Goal: Communication & Community: Connect with others

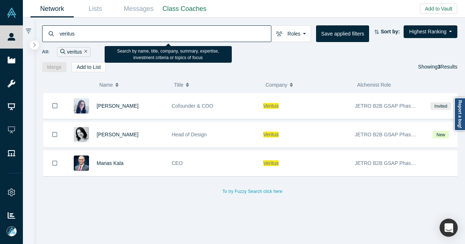
drag, startPoint x: 93, startPoint y: 33, endPoint x: 52, endPoint y: 40, distance: 41.5
click at [54, 39] on div "veritus" at bounding box center [156, 33] width 229 height 17
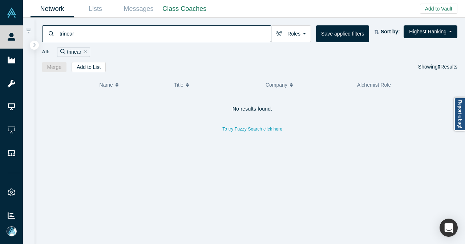
drag, startPoint x: 91, startPoint y: 39, endPoint x: 47, endPoint y: 40, distance: 43.6
click at [47, 40] on div "trinear" at bounding box center [156, 33] width 229 height 17
type input "fukaya"
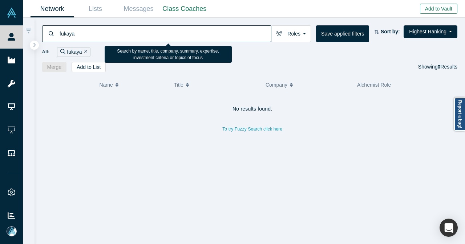
click at [439, 6] on button "Add to Vault" at bounding box center [438, 9] width 37 height 10
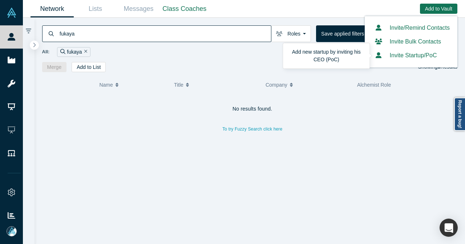
click at [412, 54] on button "Invite Startup/PoC" at bounding box center [404, 55] width 65 height 9
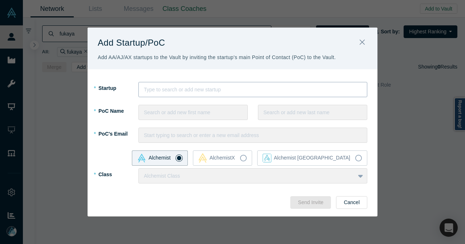
click at [261, 88] on div at bounding box center [253, 89] width 218 height 9
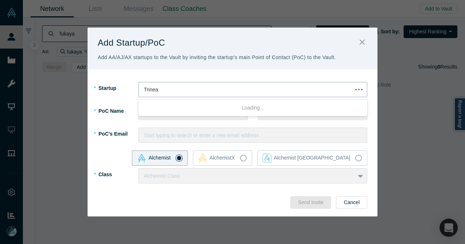
type input "Trinear"
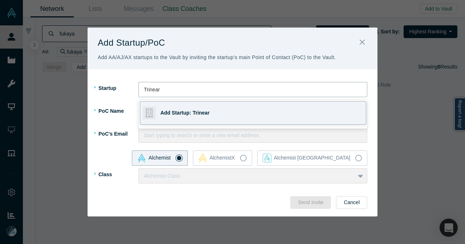
click at [238, 106] on div "Add Startup: Trinear" at bounding box center [210, 113] width 101 height 23
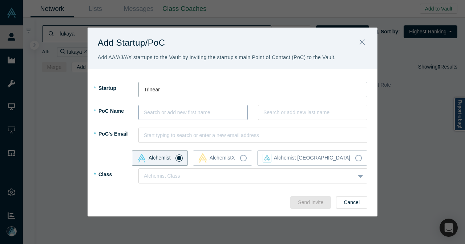
click at [183, 109] on div at bounding box center [193, 112] width 98 height 9
type input "[PERSON_NAME]"
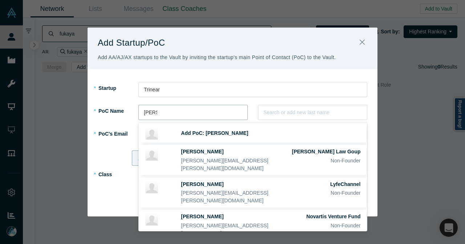
click at [181, 135] on span "Add PoC: [PERSON_NAME]" at bounding box center [214, 133] width 67 height 6
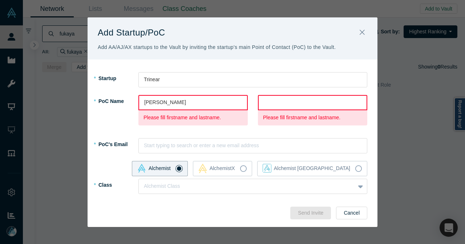
click at [264, 101] on input "text" at bounding box center [264, 103] width 1 height 8
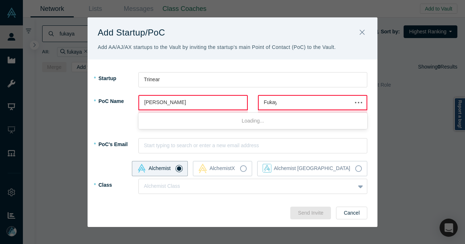
type input "Fukaya"
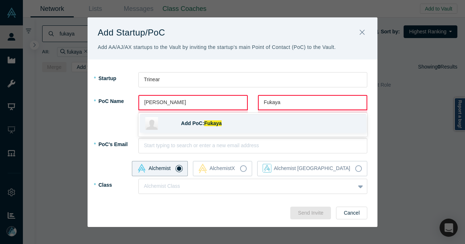
click at [258, 127] on div "Add PoC: Fukaya" at bounding box center [270, 124] width 179 height 8
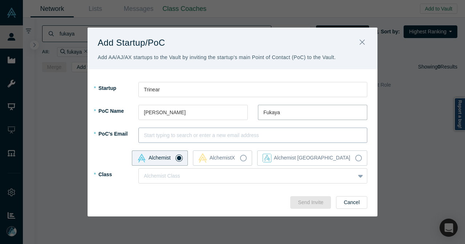
click at [245, 137] on div at bounding box center [253, 135] width 218 height 9
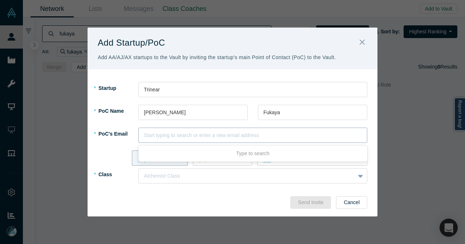
paste input "[EMAIL_ADDRESS][DOMAIN_NAME]"
type input "[EMAIL_ADDRESS][DOMAIN_NAME]"
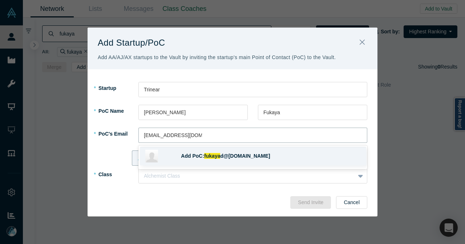
click at [233, 151] on div "Add PoC: fukaya d@[DOMAIN_NAME]" at bounding box center [253, 156] width 226 height 19
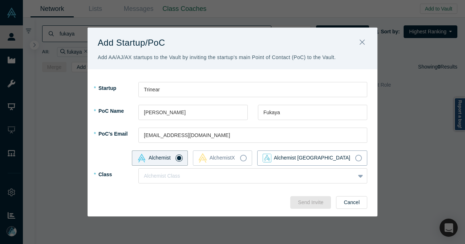
click at [362, 159] on label "Alchemist [GEOGRAPHIC_DATA]" at bounding box center [312, 158] width 110 height 15
click at [0, 0] on input "Alchemist [GEOGRAPHIC_DATA]" at bounding box center [0, 0] width 0 height 0
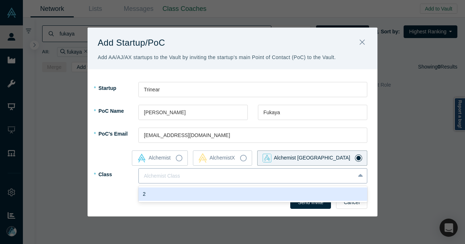
click at [317, 177] on div at bounding box center [247, 176] width 206 height 9
click at [188, 196] on div "2" at bounding box center [252, 194] width 229 height 13
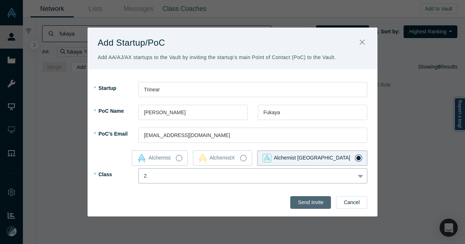
click at [304, 200] on button "Send Invite" at bounding box center [310, 202] width 41 height 13
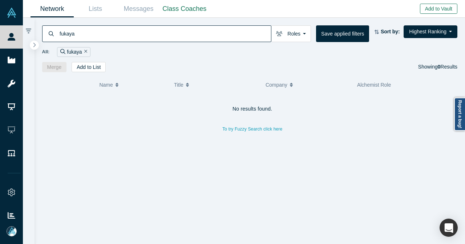
click at [427, 11] on button "Add to Vault" at bounding box center [438, 9] width 37 height 10
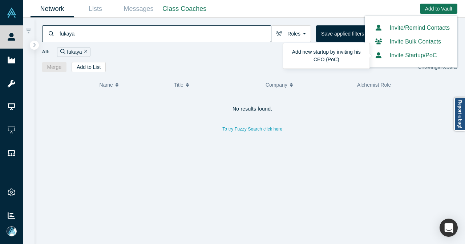
click at [415, 58] on button "Invite Startup/PoC" at bounding box center [404, 55] width 65 height 9
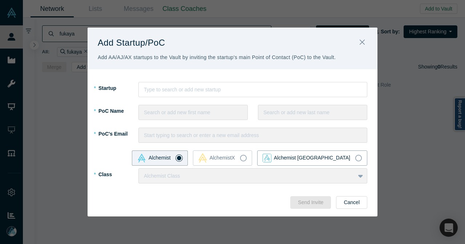
click at [356, 157] on icon at bounding box center [358, 158] width 7 height 7
click at [0, 0] on input "Alchemist [GEOGRAPHIC_DATA]" at bounding box center [0, 0] width 0 height 0
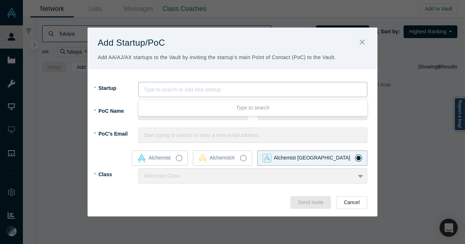
click at [183, 89] on div at bounding box center [253, 89] width 218 height 9
type input "Veritus"
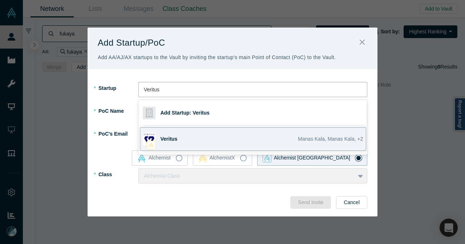
click at [166, 140] on span "Veritus" at bounding box center [168, 139] width 17 height 6
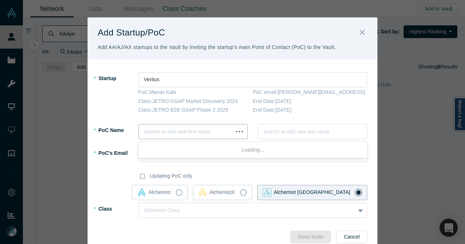
click at [151, 135] on div at bounding box center [186, 131] width 84 height 9
type input "[PERSON_NAME]"
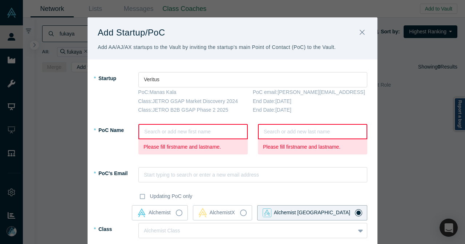
type input "M"
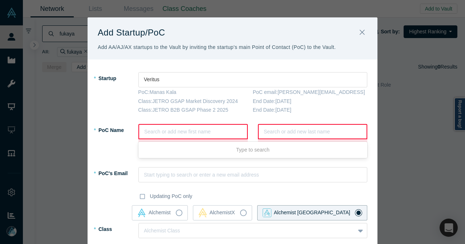
click at [155, 128] on div at bounding box center [193, 131] width 98 height 9
type input "Manas kala"
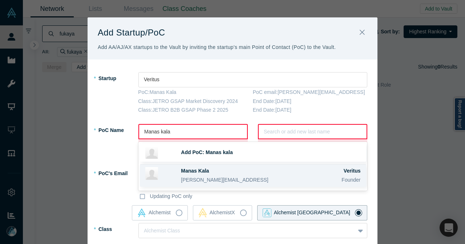
click at [170, 173] on div at bounding box center [163, 175] width 36 height 17
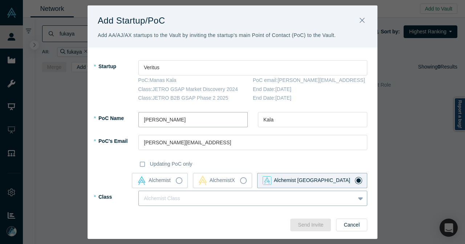
scroll to position [24, 0]
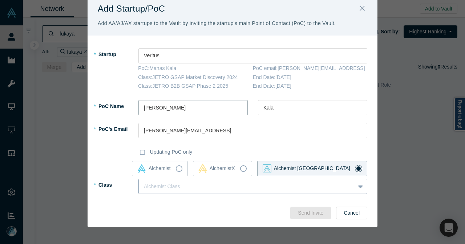
click at [223, 186] on div at bounding box center [247, 186] width 206 height 9
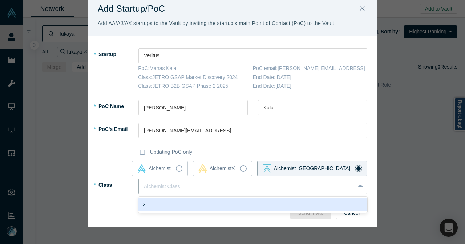
click at [178, 203] on div "2" at bounding box center [252, 204] width 229 height 13
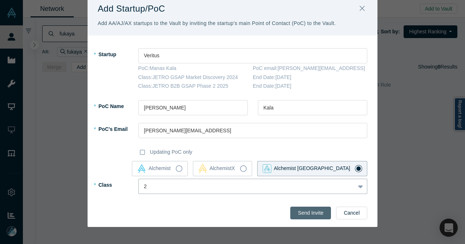
click at [307, 211] on button "Send Invite" at bounding box center [310, 213] width 41 height 13
